Goal: Task Accomplishment & Management: Manage account settings

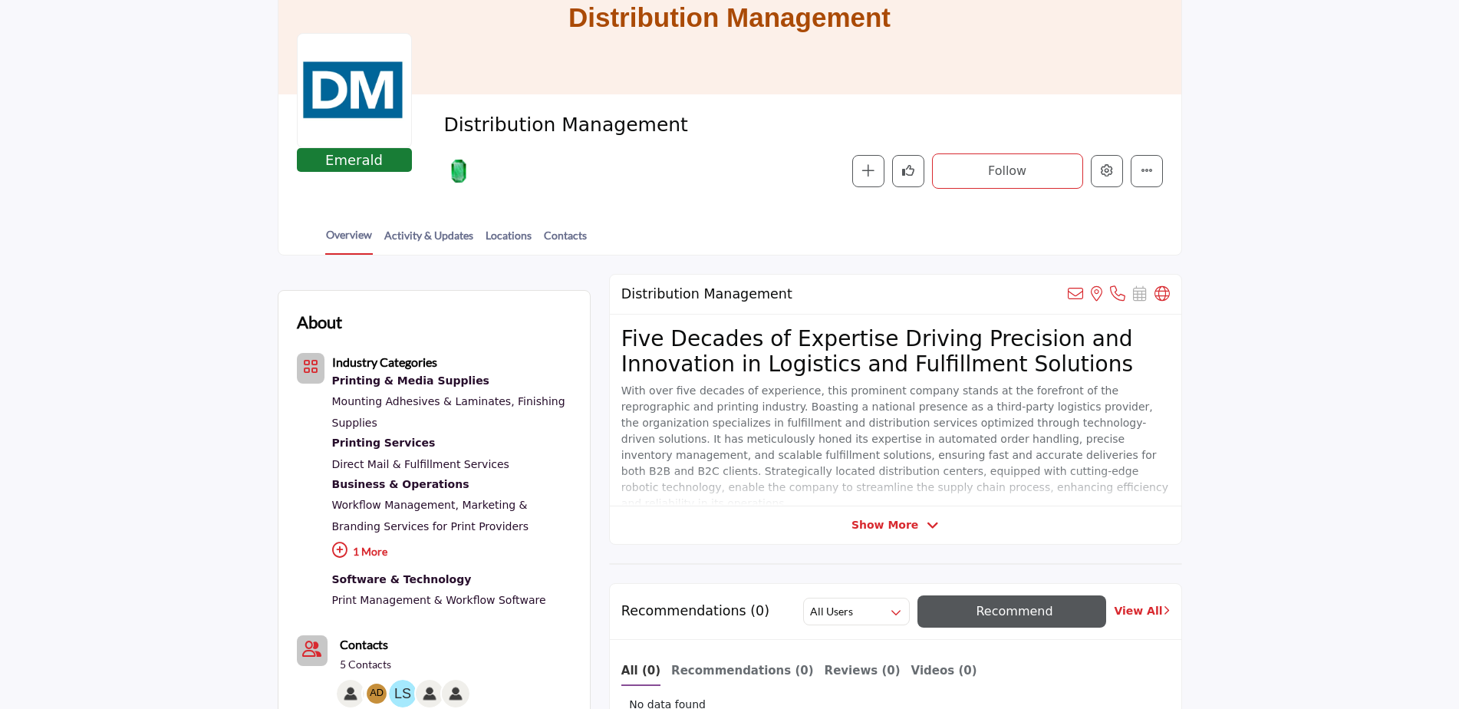
scroll to position [307, 0]
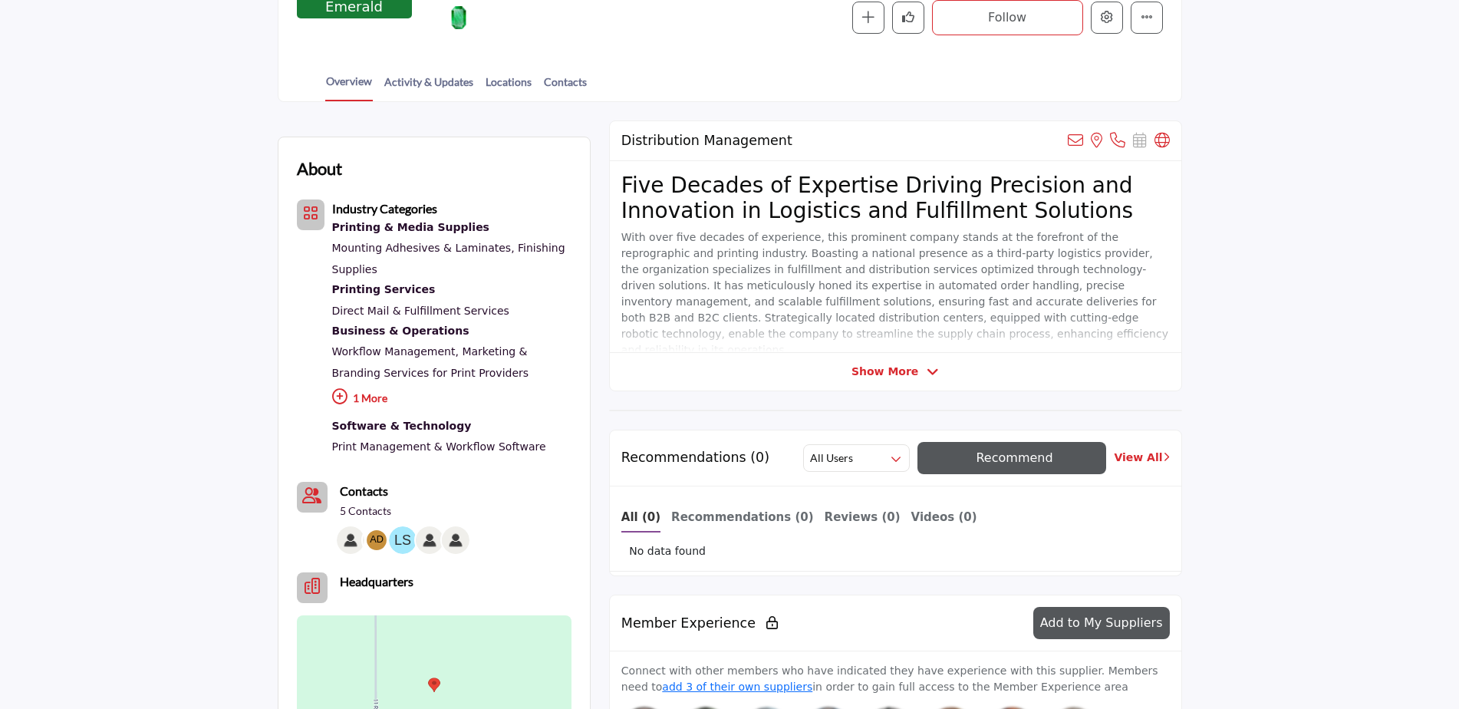
click at [911, 371] on span "Show More" at bounding box center [885, 372] width 67 height 16
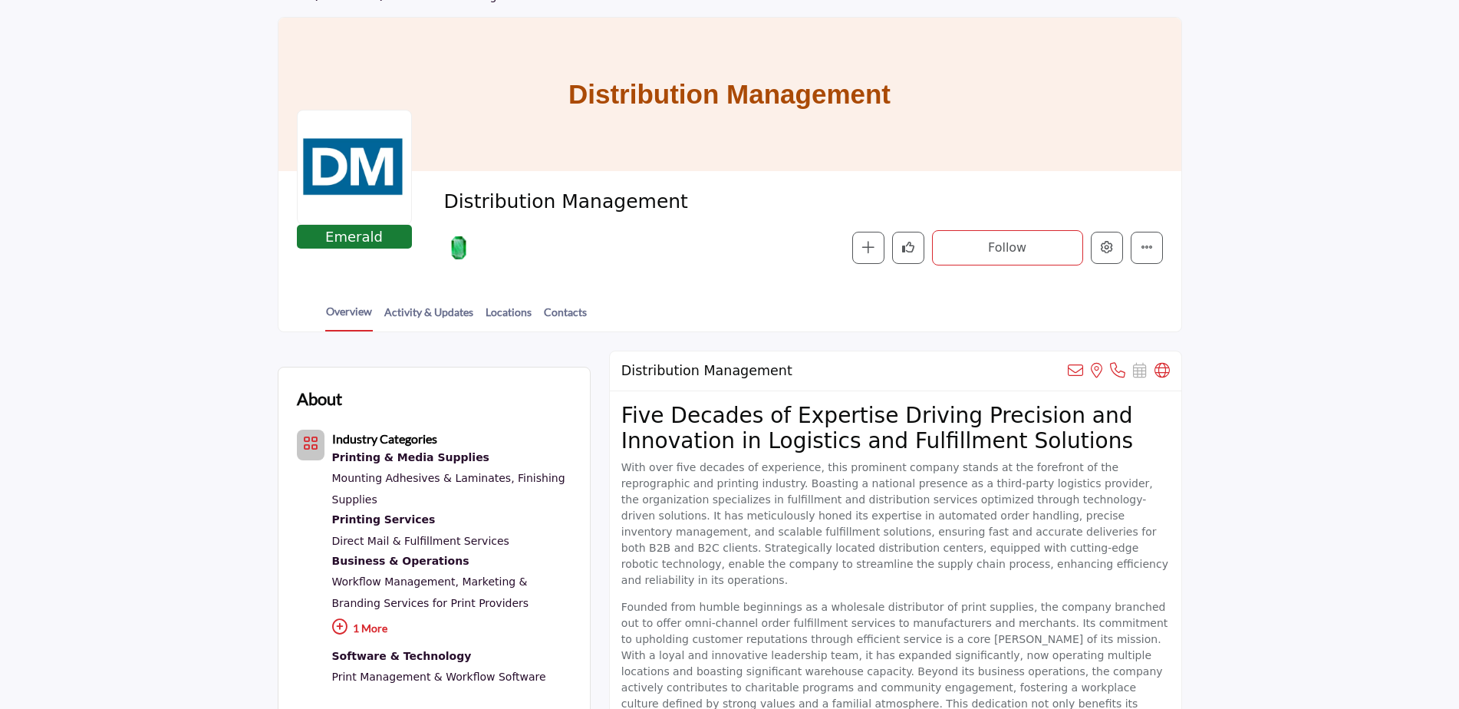
scroll to position [0, 0]
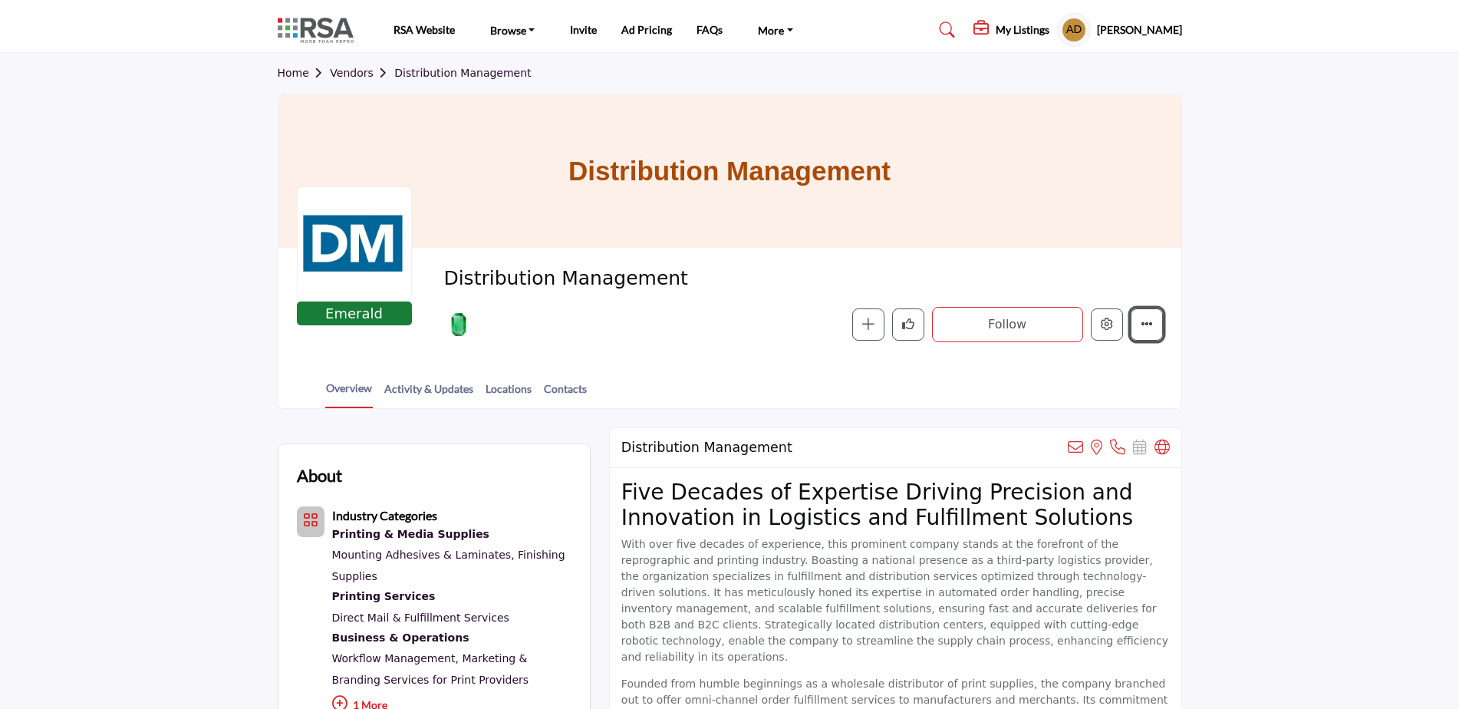
click at [1148, 330] on icon "More details" at bounding box center [1147, 324] width 12 height 12
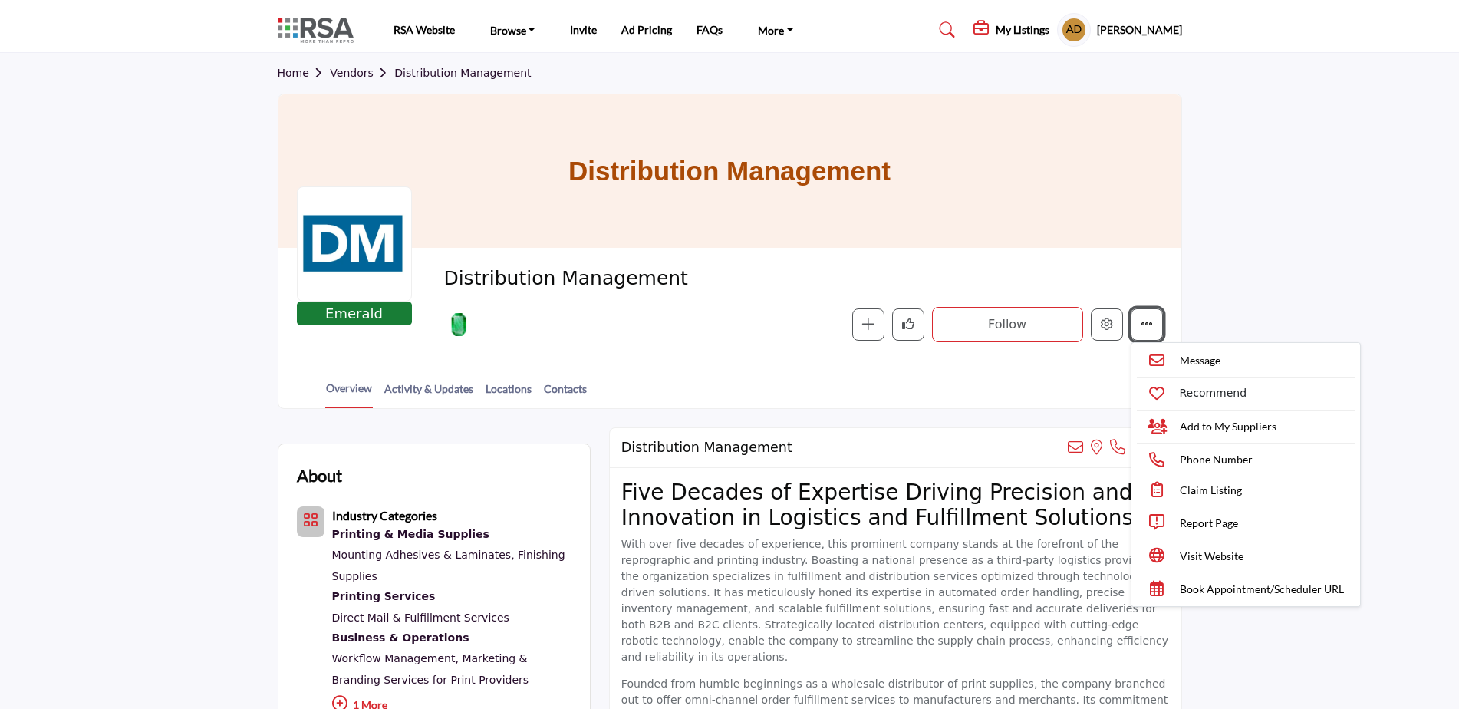
click at [1148, 330] on icon "More details" at bounding box center [1147, 324] width 12 height 12
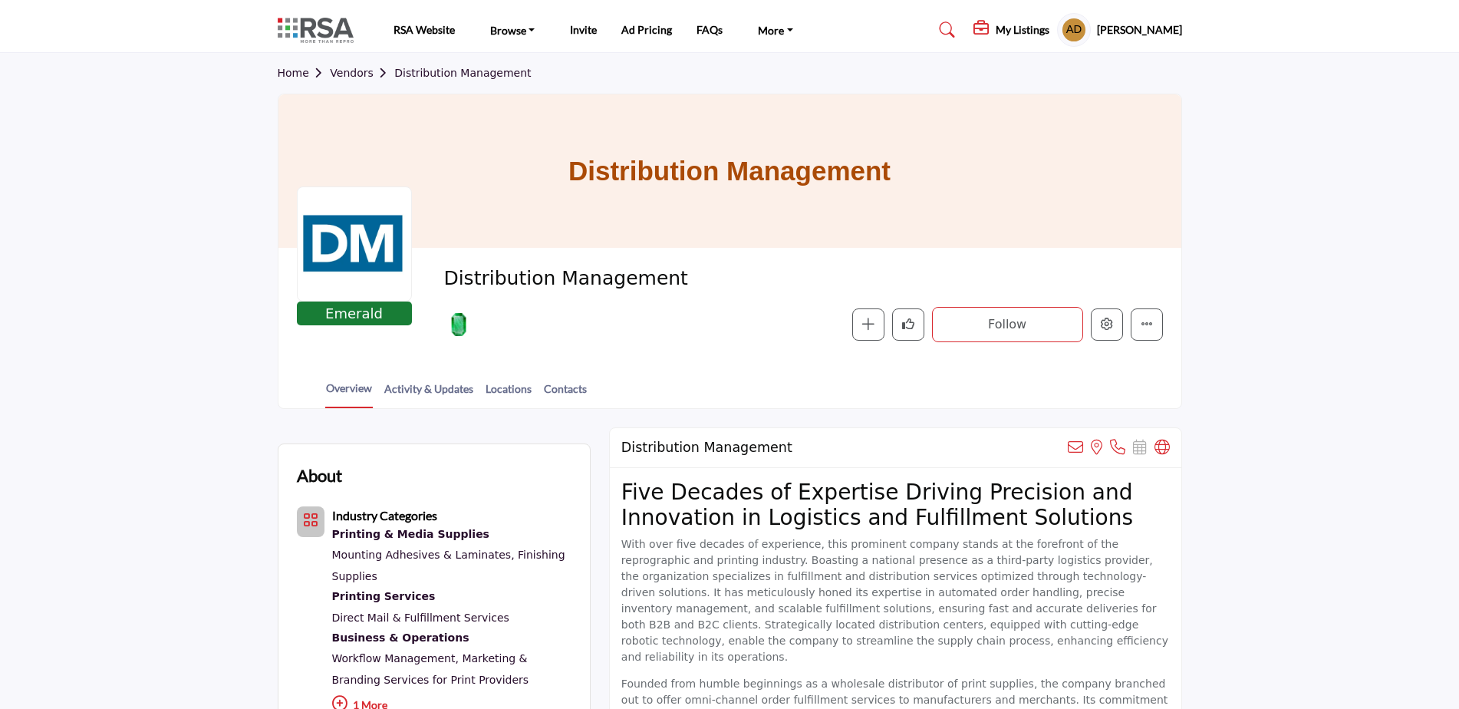
click at [1019, 36] on h5 "My Listings" at bounding box center [1023, 30] width 54 height 14
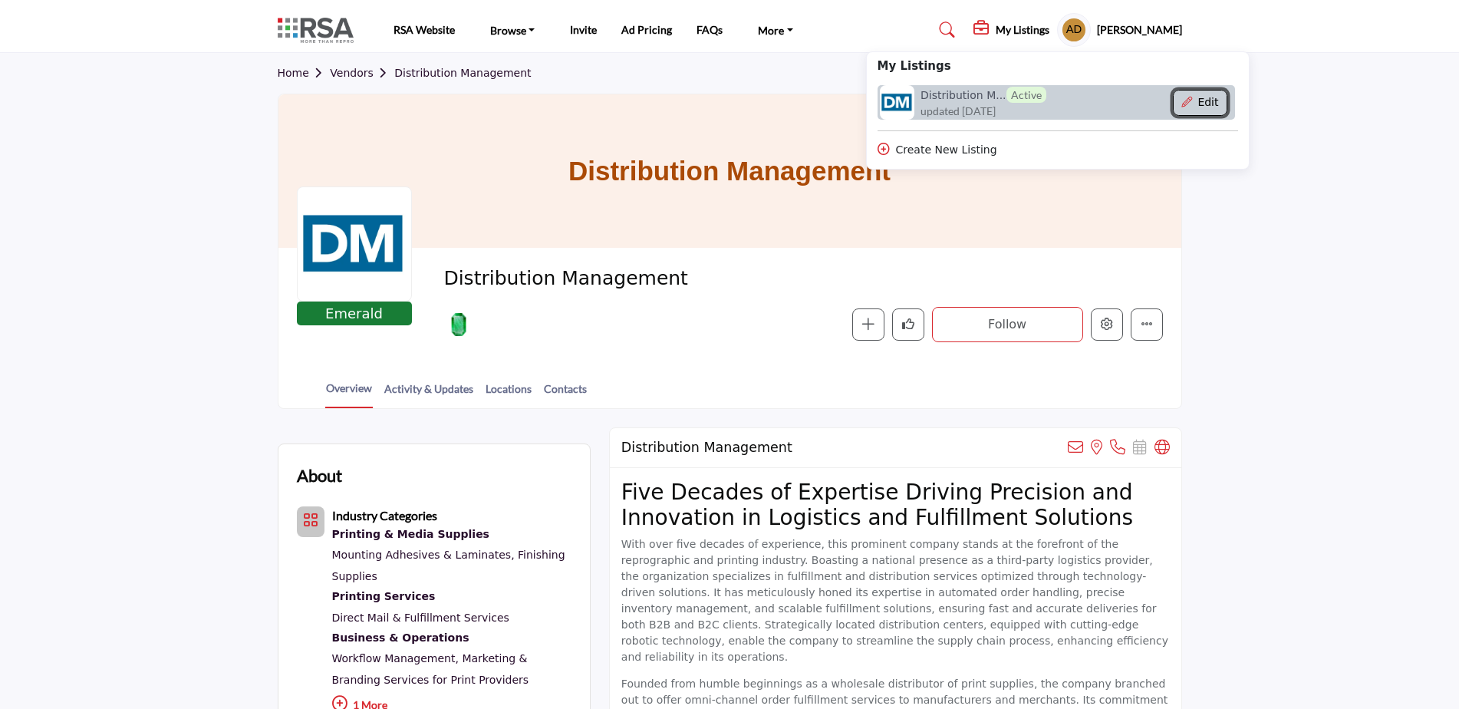
click at [1173, 109] on button "Edit" at bounding box center [1200, 103] width 54 height 26
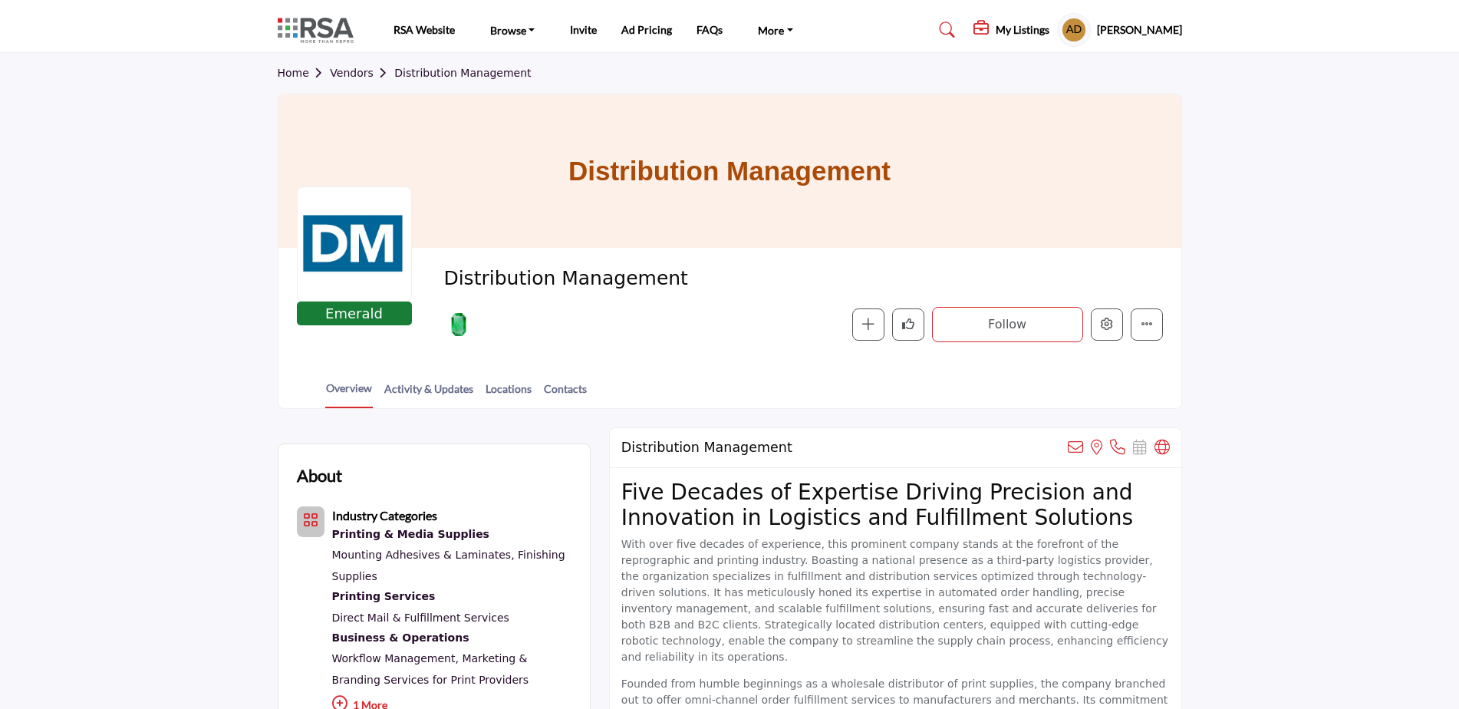
click at [1023, 28] on h5 "My Listings" at bounding box center [1023, 30] width 54 height 14
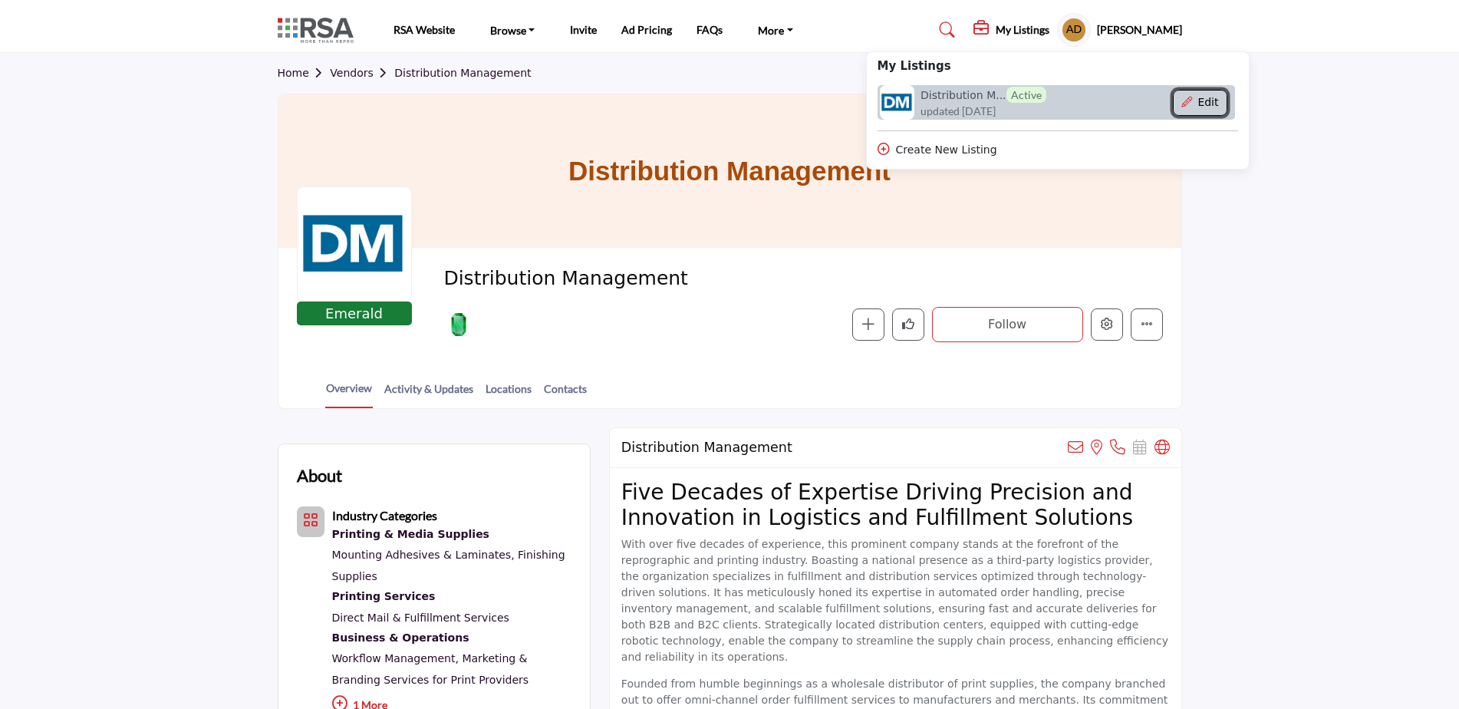
click at [1182, 105] on icon "Show Company Details With Edit Page" at bounding box center [1187, 102] width 11 height 11
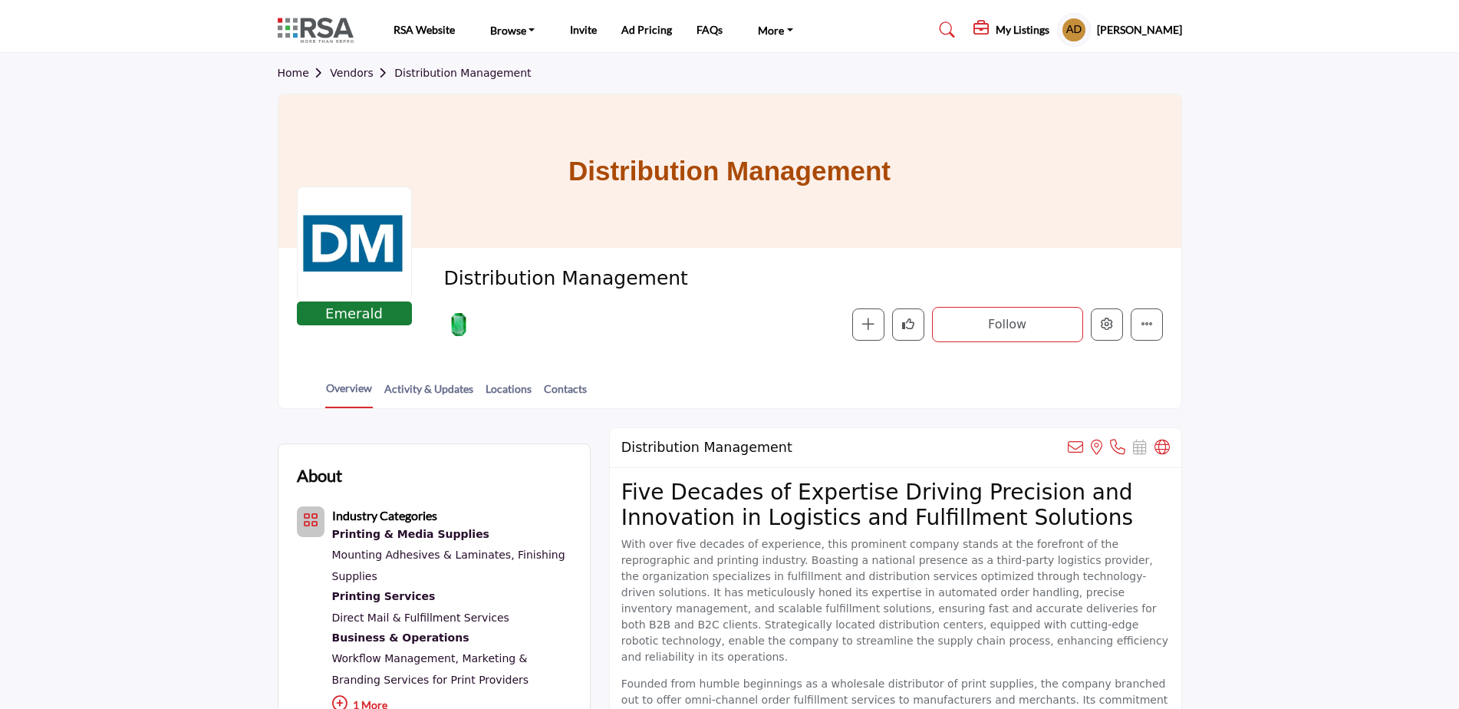
click at [643, 166] on h1 "Distribution Management" at bounding box center [730, 170] width 322 height 153
click at [356, 244] on div at bounding box center [354, 243] width 115 height 115
click at [1002, 19] on div "My Listings My Listings Distribution M... Active updated 4 days ago" at bounding box center [1078, 30] width 209 height 34
click at [1002, 25] on h5 "My Listings" at bounding box center [1023, 30] width 54 height 14
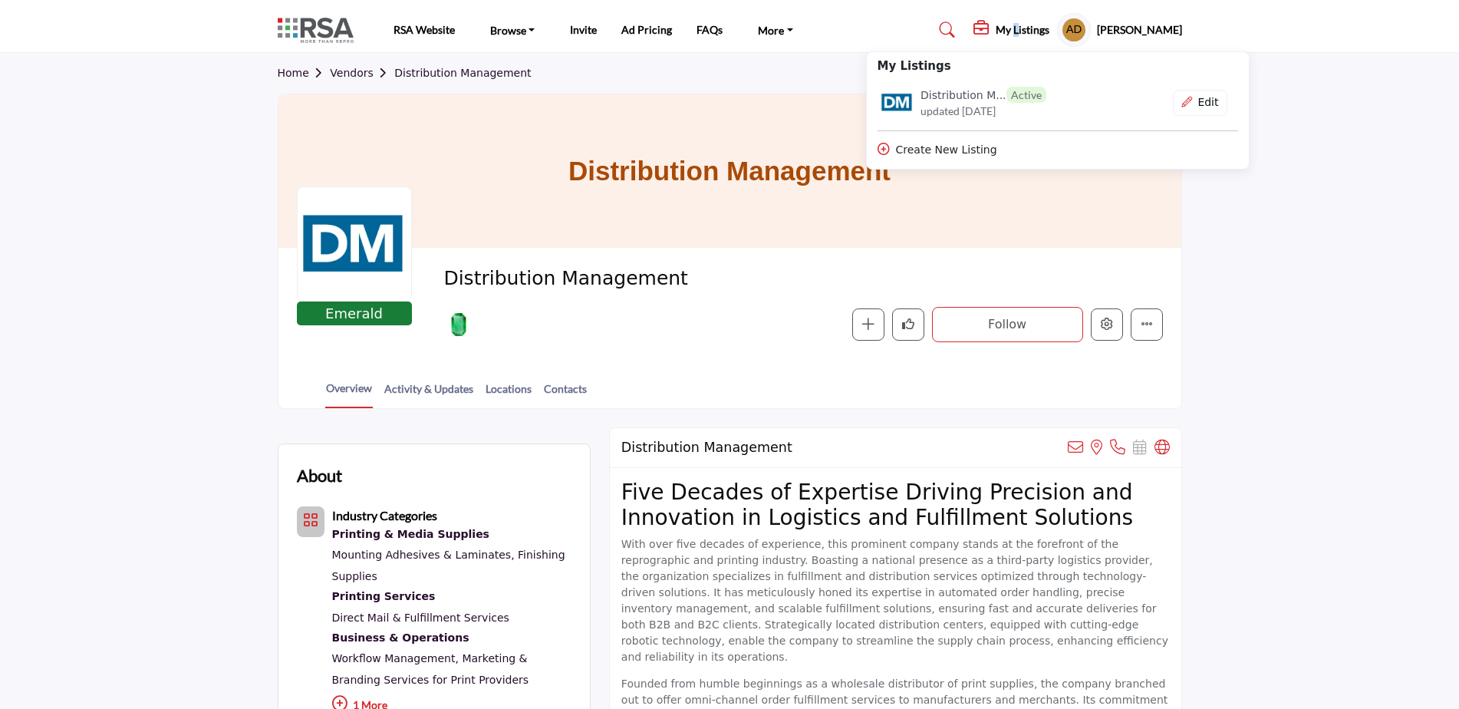
drag, startPoint x: 1002, startPoint y: 25, endPoint x: 918, endPoint y: 96, distance: 109.9
click at [921, 96] on h6 "Distribution M... Active" at bounding box center [984, 95] width 126 height 16
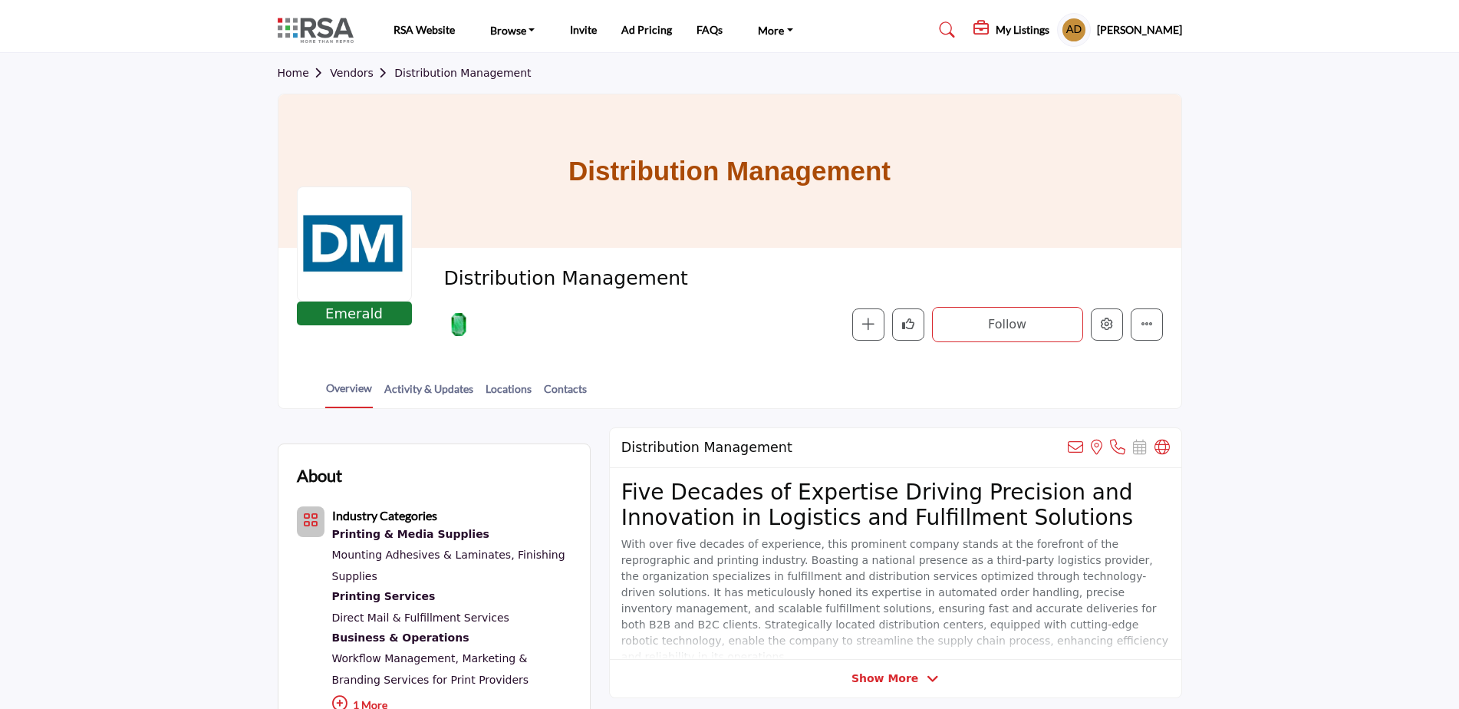
click at [1123, 328] on div "Follow Following Message Recommend Add to My Suppliers Phone Number Claim Listi…" at bounding box center [911, 324] width 503 height 35
click at [1105, 328] on icon "Edit company" at bounding box center [1107, 324] width 12 height 12
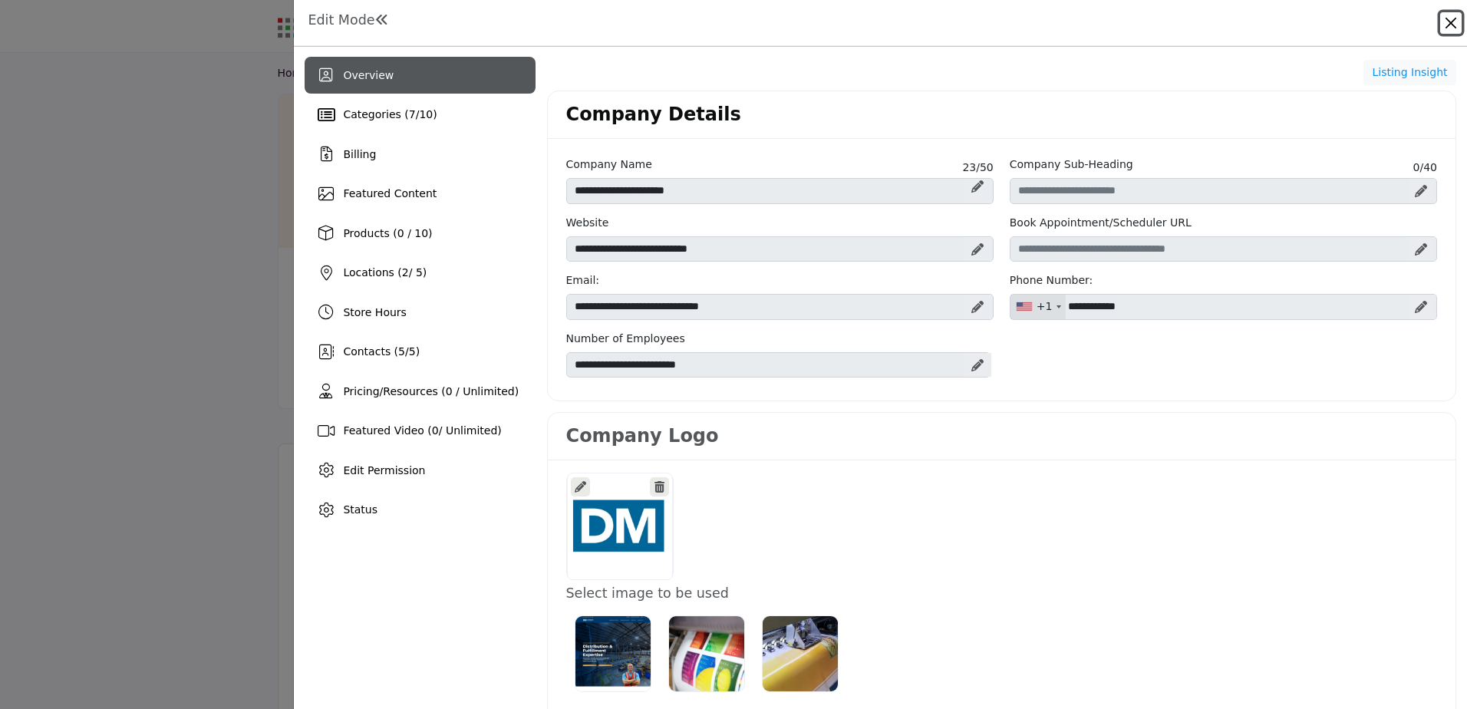
click at [1452, 30] on button "Close" at bounding box center [1450, 22] width 21 height 21
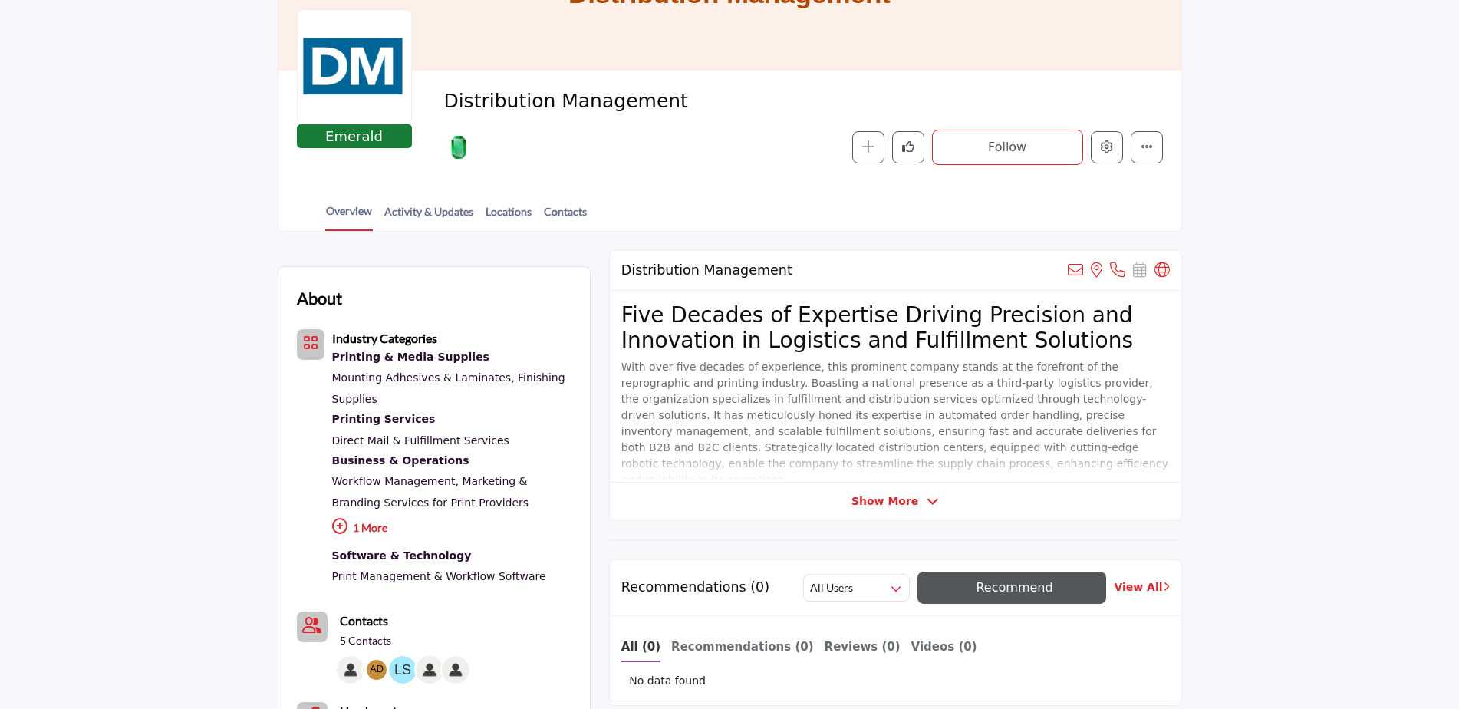
scroll to position [230, 0]
